Goal: Information Seeking & Learning: Learn about a topic

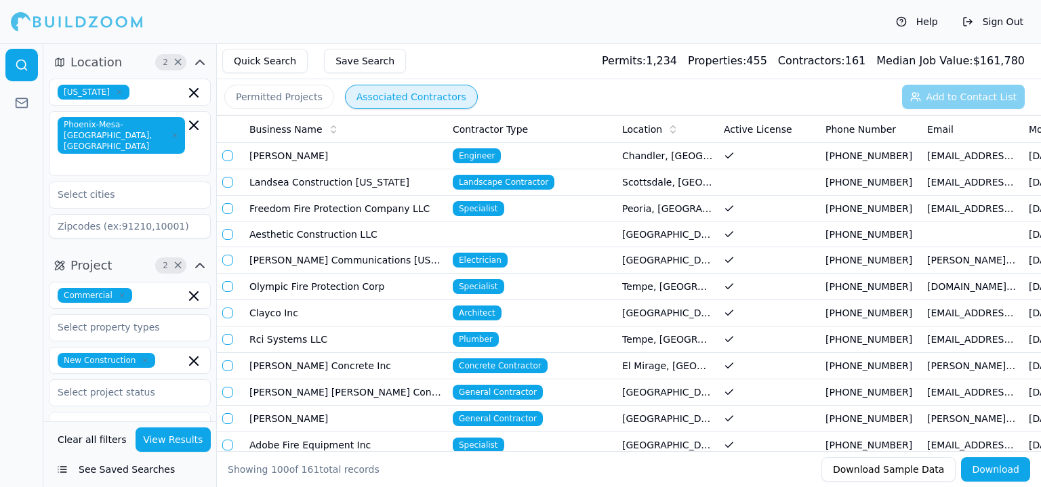
scroll to position [407, 0]
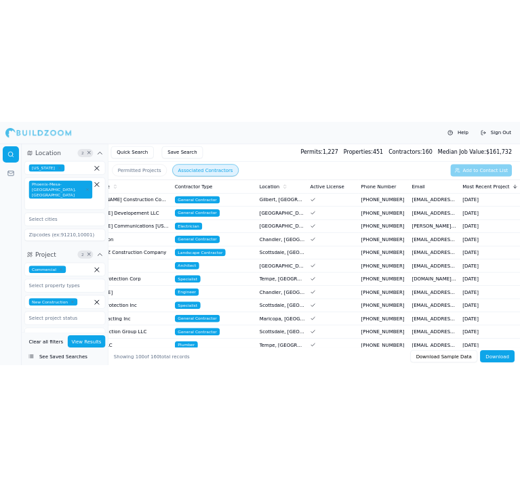
scroll to position [0, 406]
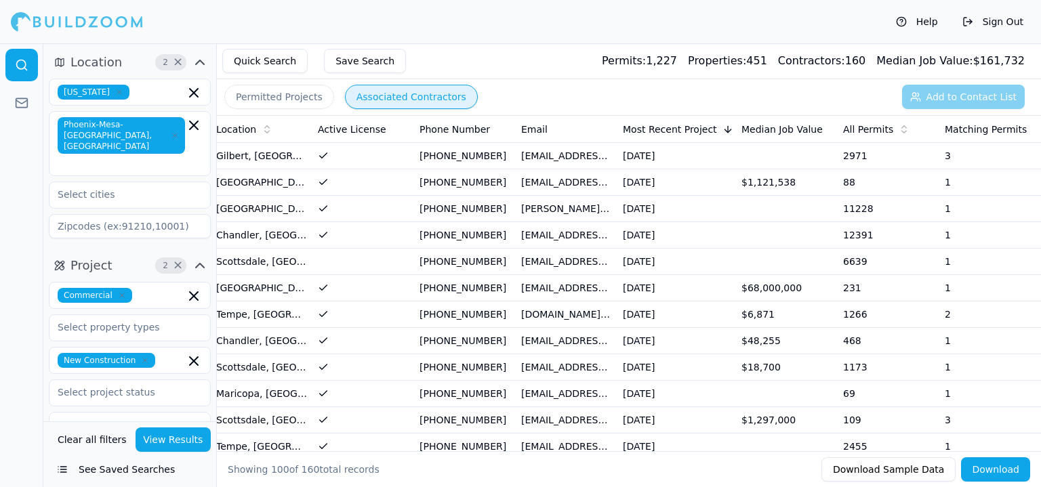
drag, startPoint x: 513, startPoint y: 203, endPoint x: 840, endPoint y: 24, distance: 373.2
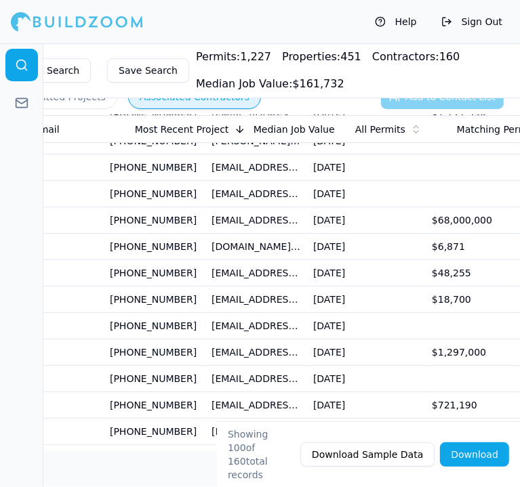
scroll to position [0, 711]
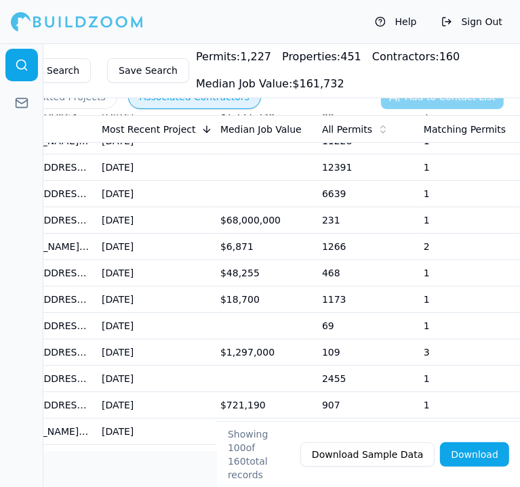
drag, startPoint x: 153, startPoint y: 170, endPoint x: 304, endPoint y: 203, distance: 154.7
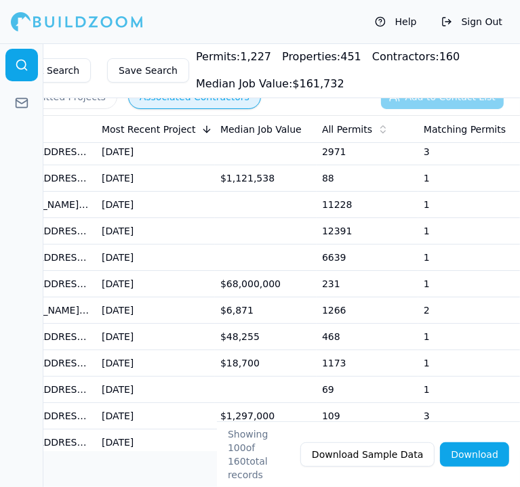
scroll to position [0, 0]
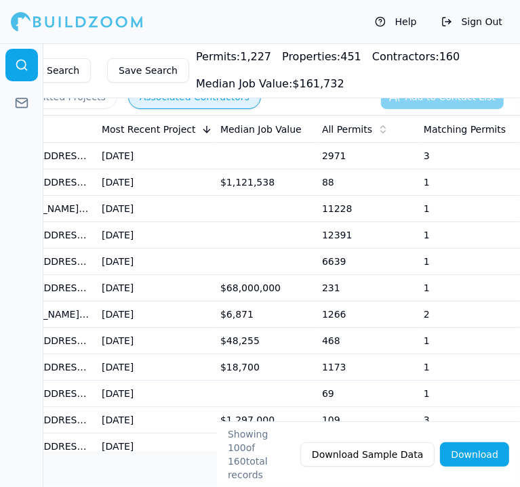
click at [234, 292] on td "$68,000,000" at bounding box center [266, 288] width 102 height 26
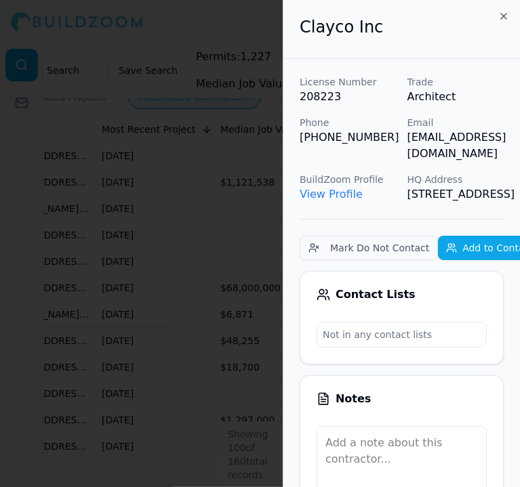
click at [219, 287] on div at bounding box center [260, 243] width 520 height 487
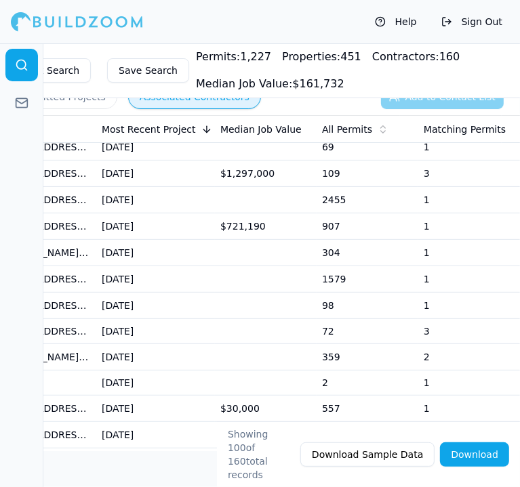
scroll to position [271, 0]
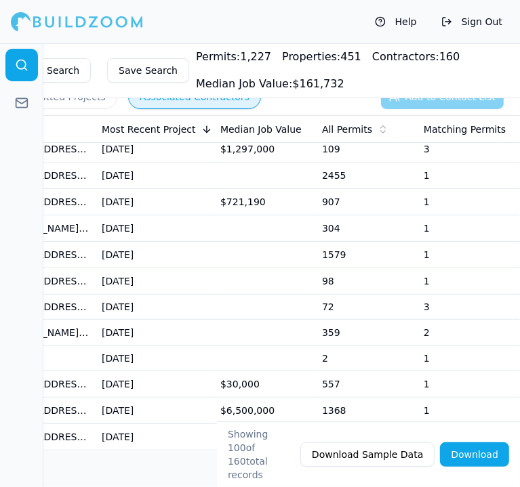
click at [200, 200] on td "[DATE]" at bounding box center [155, 202] width 119 height 26
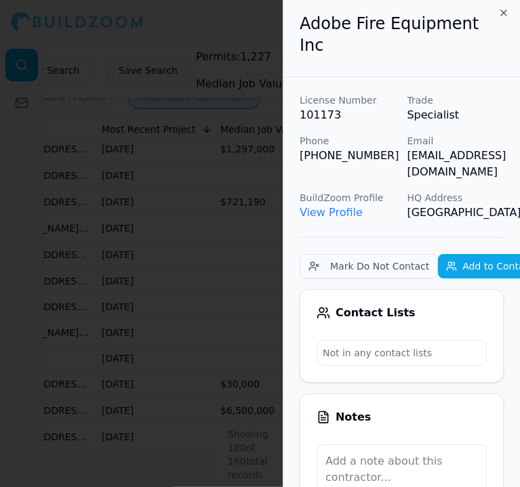
scroll to position [0, 0]
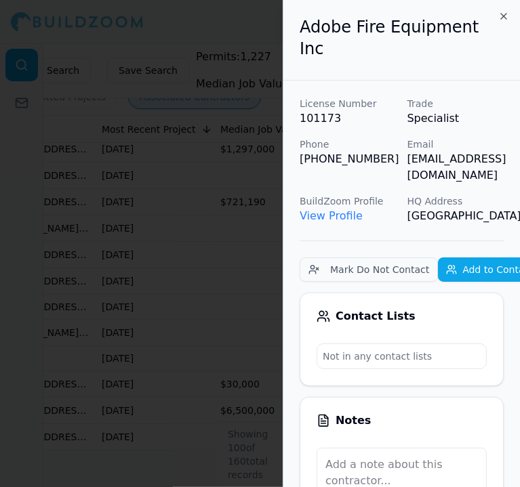
click at [268, 250] on div at bounding box center [260, 243] width 520 height 487
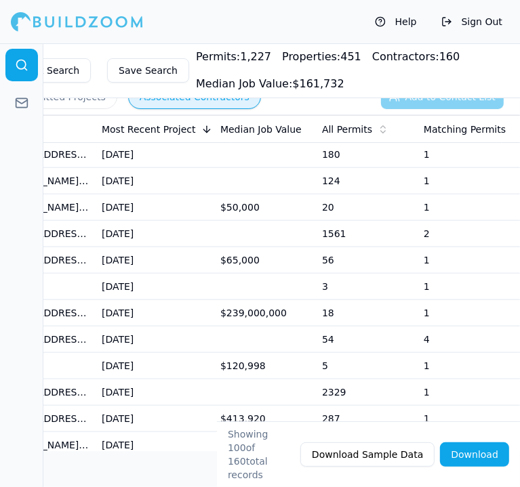
scroll to position [746, 0]
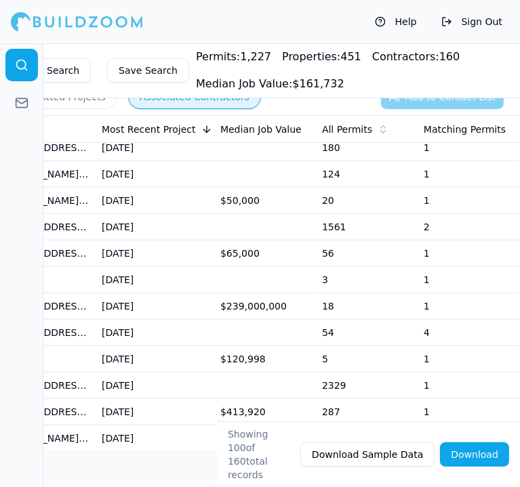
click at [269, 294] on td "$239,000,000" at bounding box center [266, 307] width 102 height 26
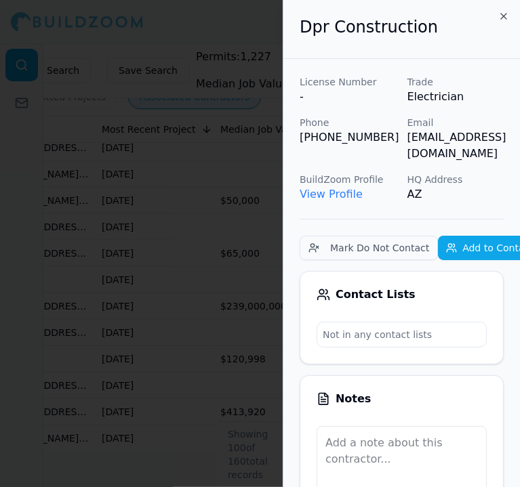
click at [269, 293] on div at bounding box center [260, 243] width 520 height 487
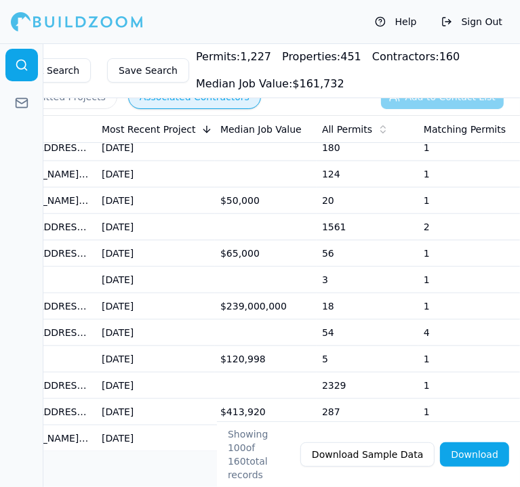
click at [271, 294] on td "$239,000,000" at bounding box center [266, 307] width 102 height 26
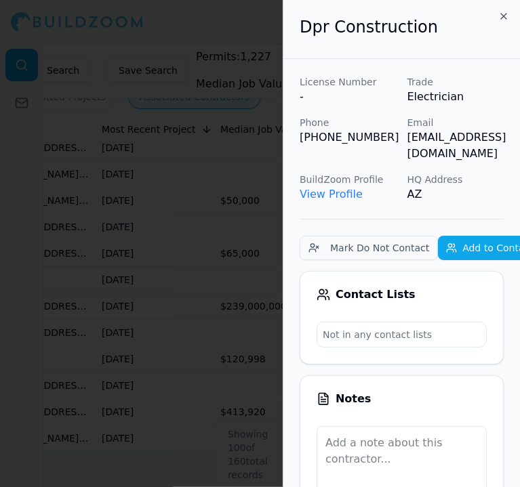
click at [315, 188] on link "View Profile" at bounding box center [331, 194] width 63 height 13
click at [76, 166] on div at bounding box center [260, 243] width 520 height 487
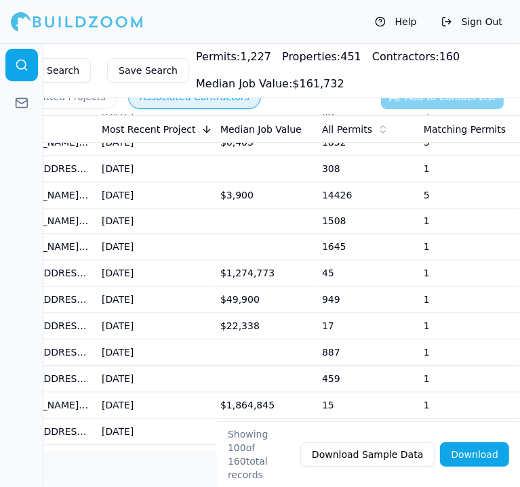
scroll to position [1492, 0]
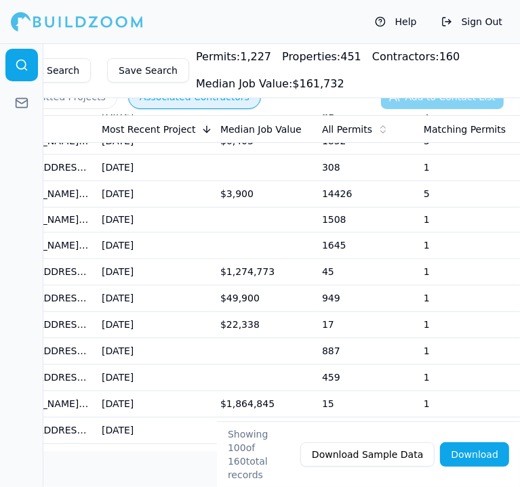
click at [125, 260] on td "[DATE]" at bounding box center [155, 272] width 119 height 26
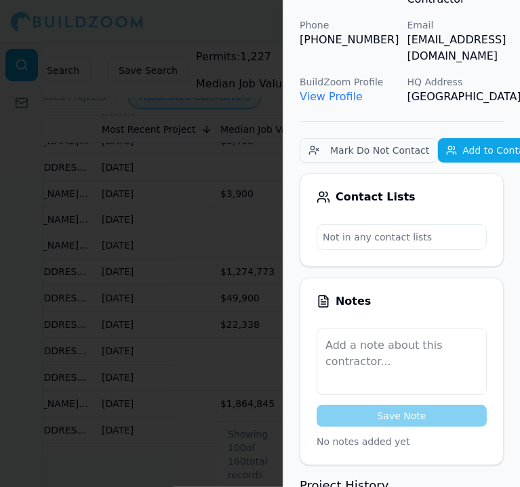
scroll to position [0, 0]
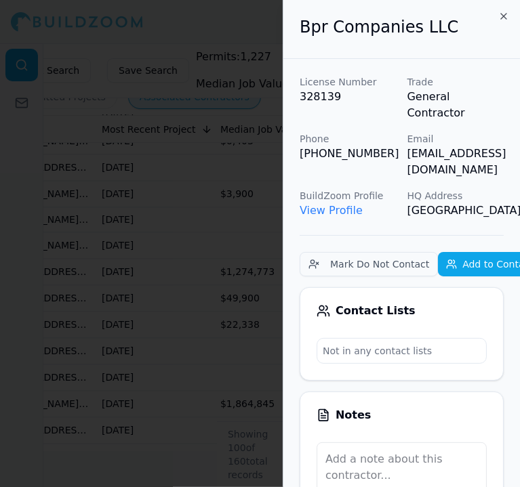
click at [338, 204] on link "View Profile" at bounding box center [331, 210] width 63 height 13
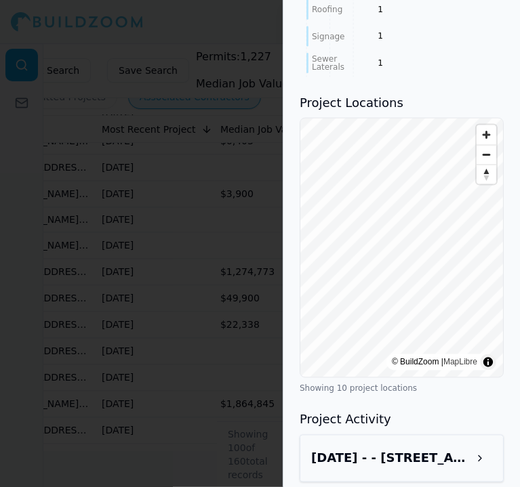
scroll to position [1017, 0]
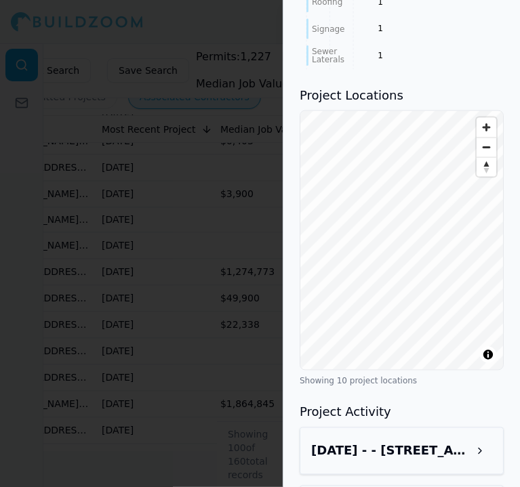
click at [297, 179] on div "License Number 328139 Trade General Contractor Phone [PHONE_NUMBER] Email [EMAI…" at bounding box center [401, 29] width 237 height 1974
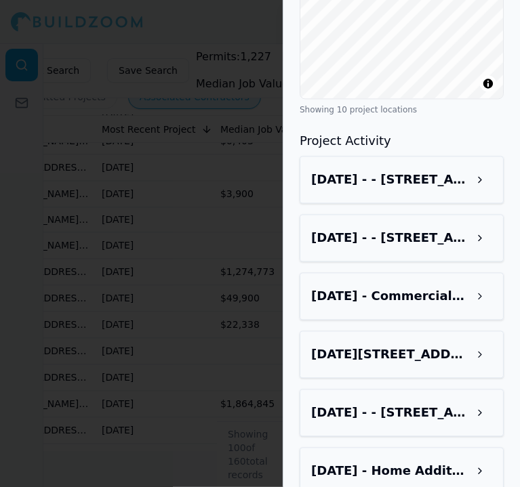
click at [460, 287] on h3 "[DATE] - Commercial, Electrical Work - [STREET_ADDRESS][PERSON_NAME]" at bounding box center [389, 296] width 157 height 19
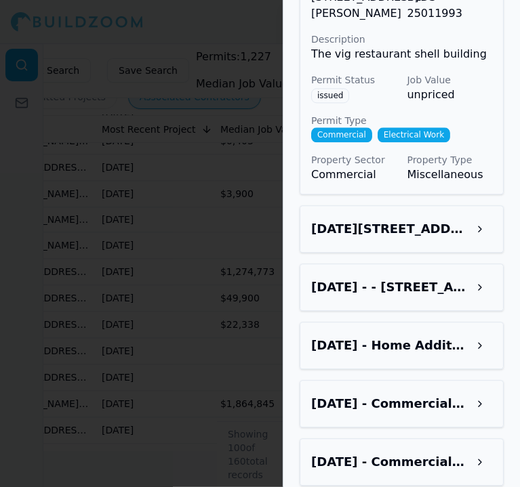
click at [460, 336] on h3 "[DATE] - Home Addition - [STREET_ADDRESS][PERSON_NAME]" at bounding box center [389, 345] width 157 height 19
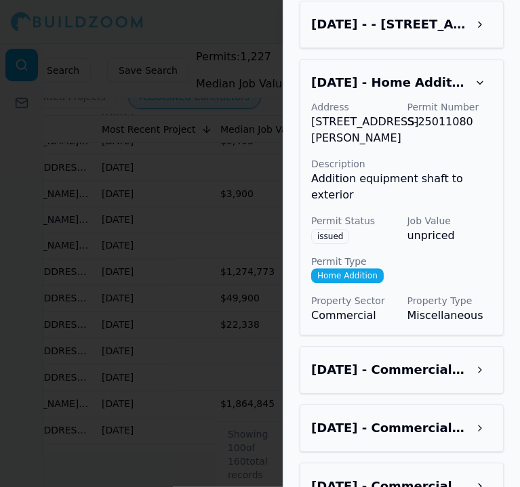
scroll to position [1977, 0]
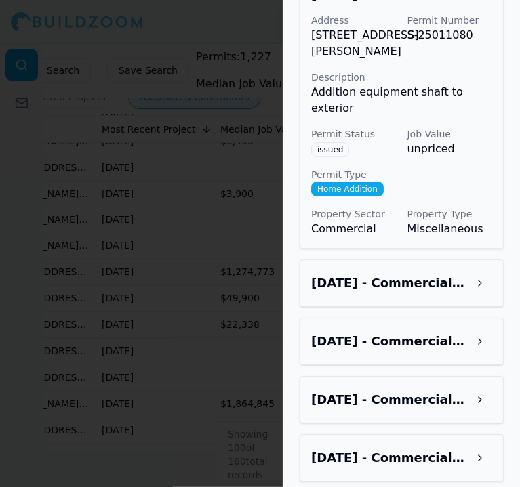
click at [470, 388] on button at bounding box center [480, 400] width 24 height 24
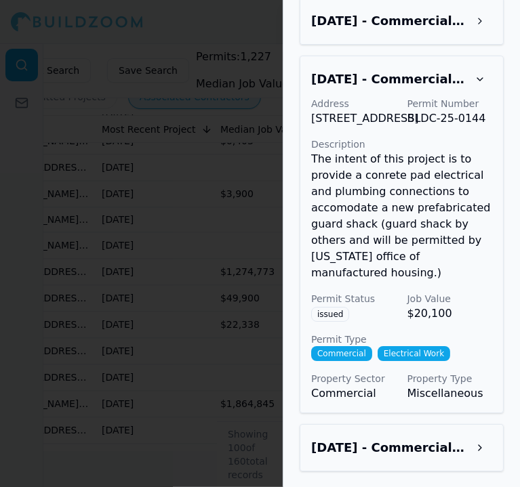
scroll to position [2303, 0]
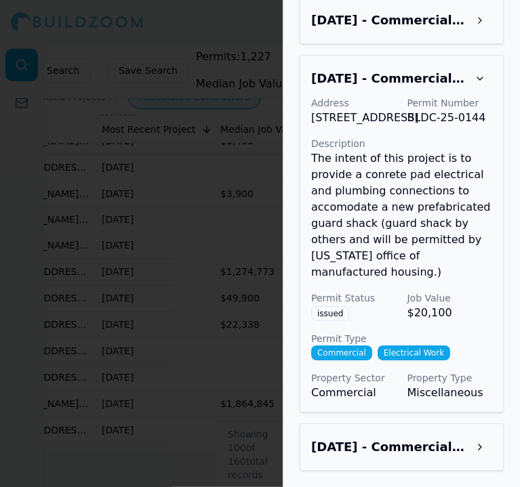
click at [483, 444] on button at bounding box center [480, 447] width 24 height 24
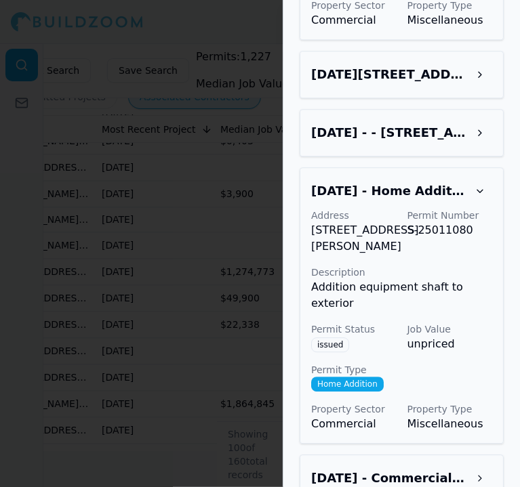
scroll to position [1985, 0]
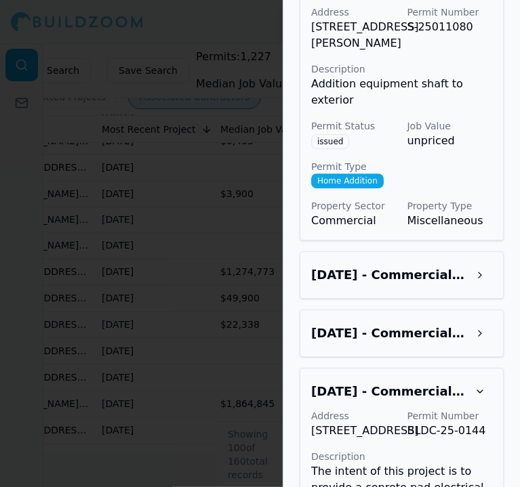
click at [480, 324] on button at bounding box center [480, 333] width 24 height 24
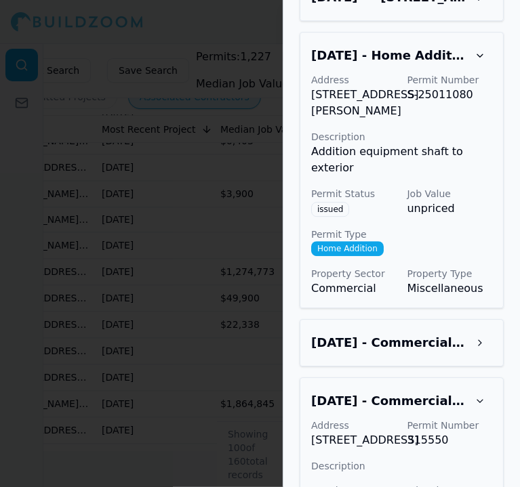
click at [480, 331] on button at bounding box center [480, 343] width 24 height 24
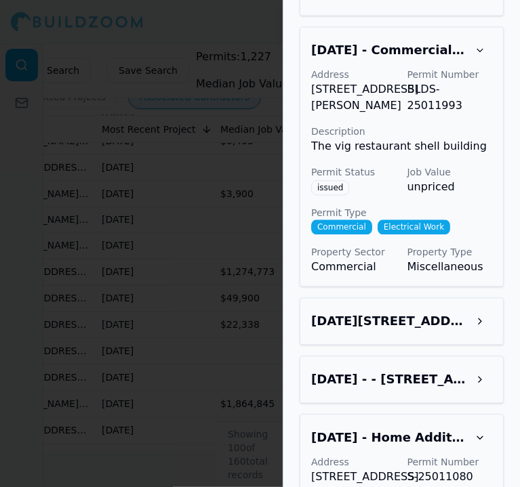
scroll to position [1511, 0]
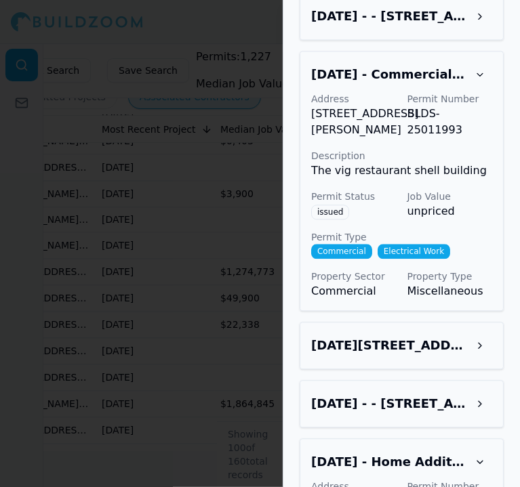
click at [456, 395] on h3 "[DATE] - - [STREET_ADDRESS][PERSON_NAME]" at bounding box center [389, 404] width 157 height 19
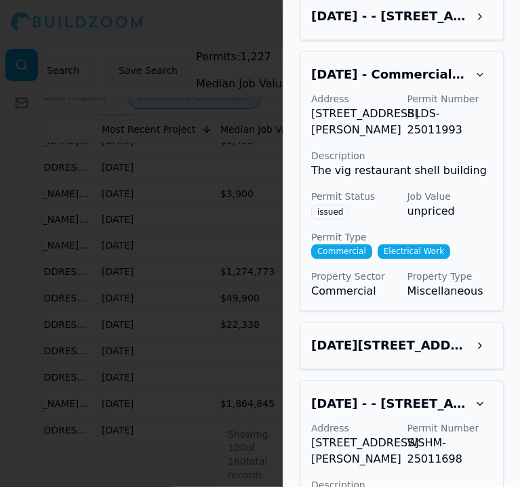
click at [474, 334] on button at bounding box center [480, 346] width 24 height 24
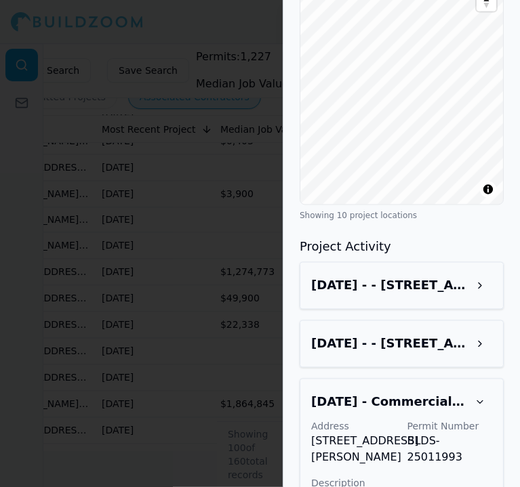
scroll to position [1172, 0]
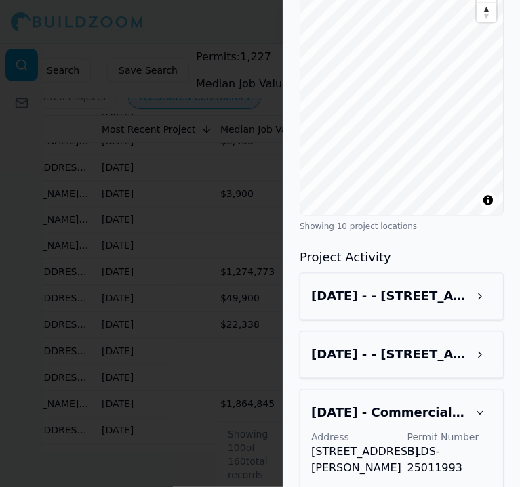
click at [469, 337] on div "[DATE] - - [STREET_ADDRESS]" at bounding box center [402, 355] width 204 height 47
click at [472, 343] on button at bounding box center [480, 355] width 24 height 24
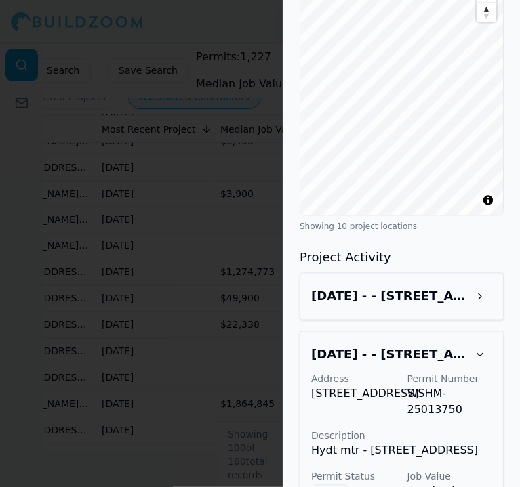
click at [473, 285] on button at bounding box center [480, 297] width 24 height 24
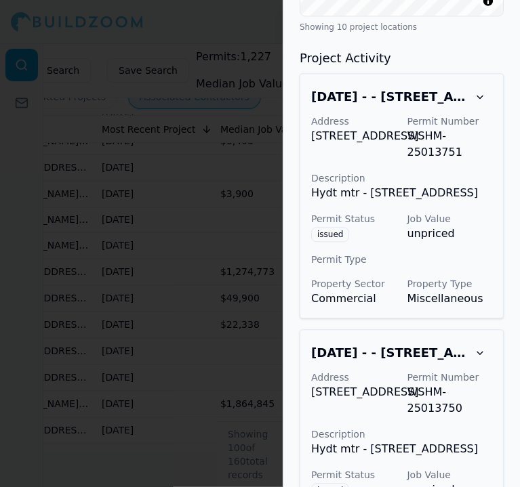
scroll to position [1375, 0]
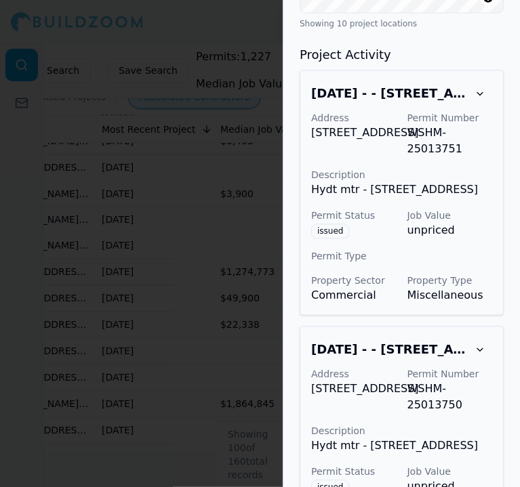
click at [151, 338] on div at bounding box center [260, 243] width 520 height 487
